Goal: Task Accomplishment & Management: Manage account settings

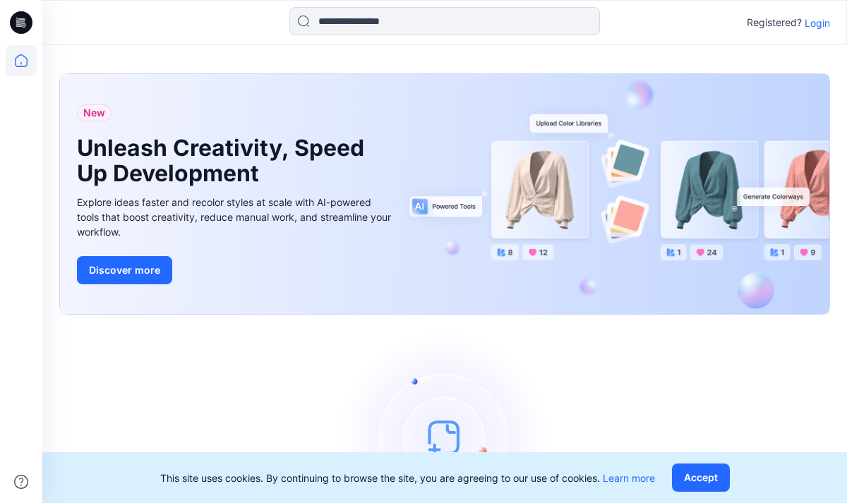
click at [820, 24] on p "Login" at bounding box center [816, 23] width 25 height 15
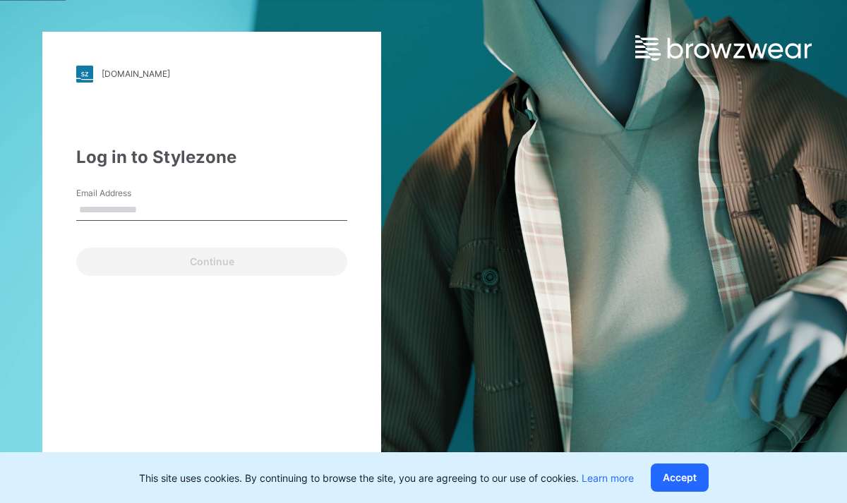
click at [231, 205] on input "Email Address" at bounding box center [211, 210] width 271 height 21
type input "**********"
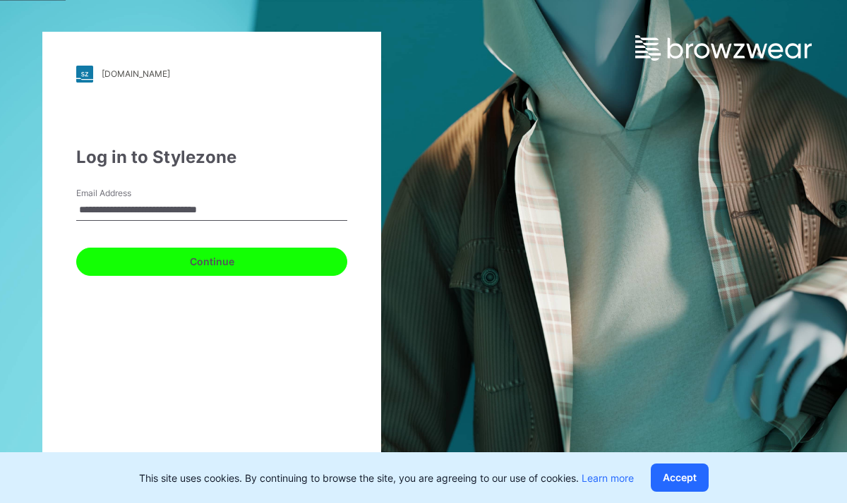
click at [180, 266] on button "Continue" at bounding box center [211, 262] width 271 height 28
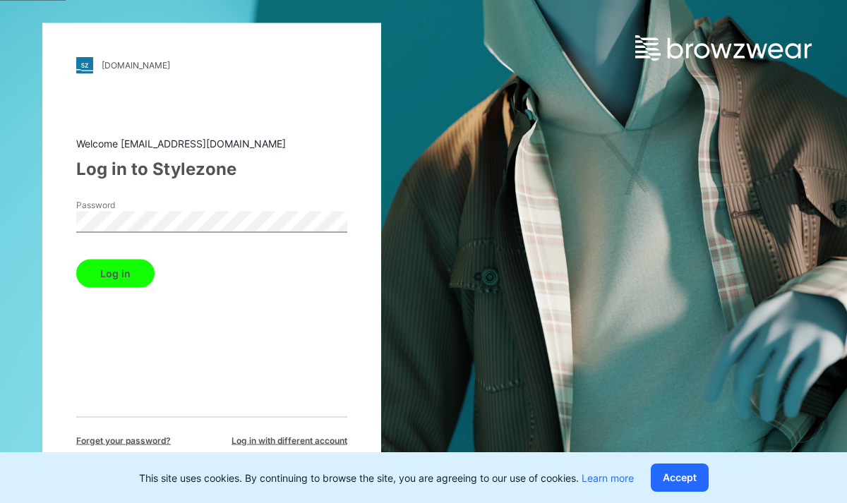
click at [125, 272] on button "Log in" at bounding box center [115, 273] width 78 height 28
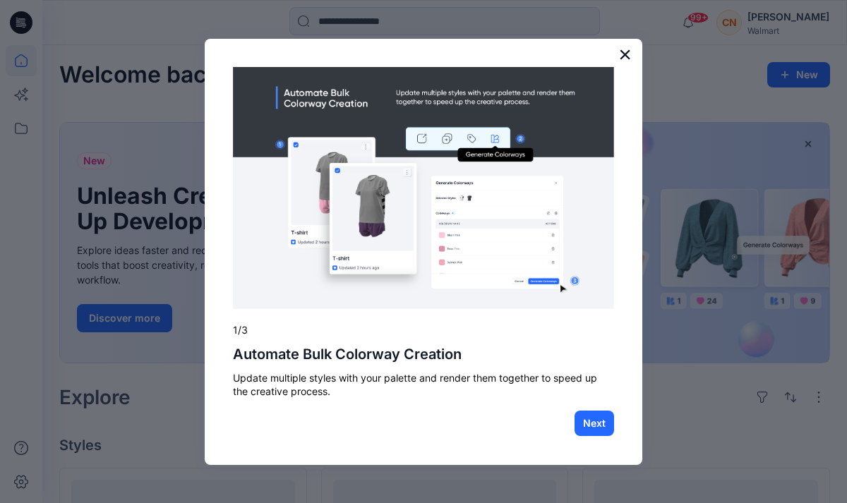
click at [626, 54] on button "×" at bounding box center [624, 54] width 13 height 23
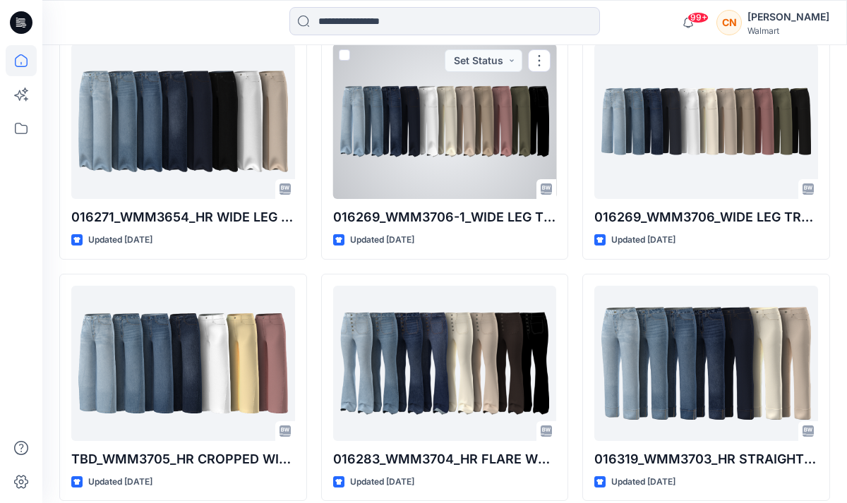
scroll to position [2913, 0]
